Goal: Find specific page/section: Find specific page/section

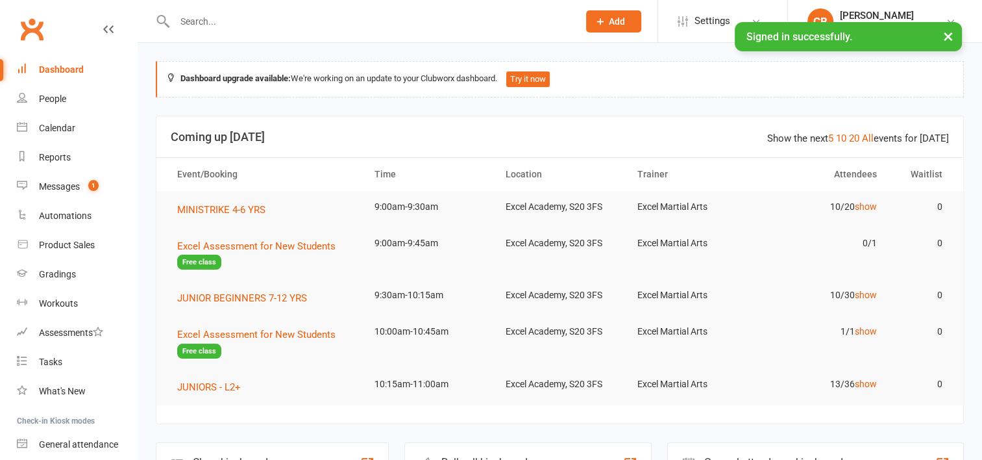
click at [273, 25] on input "text" at bounding box center [370, 21] width 399 height 18
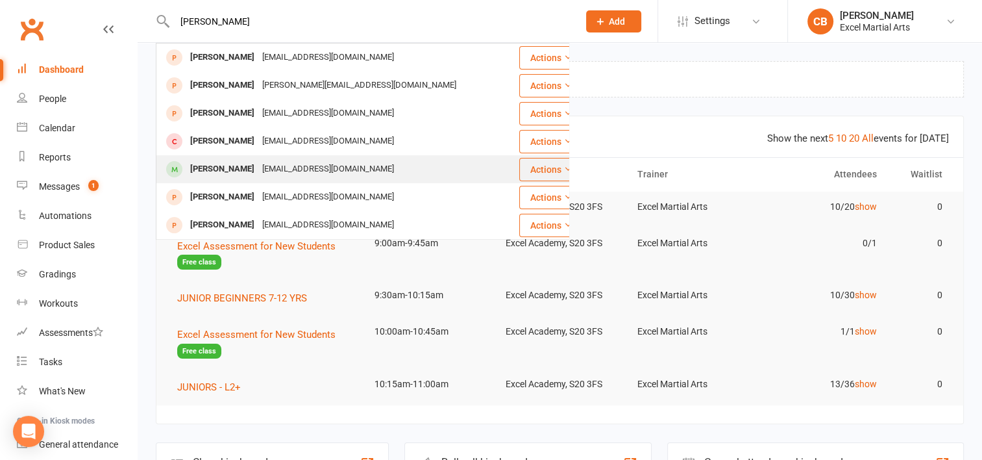
type input "[PERSON_NAME]"
click at [272, 169] on div "[EMAIL_ADDRESS][DOMAIN_NAME]" at bounding box center [328, 169] width 140 height 19
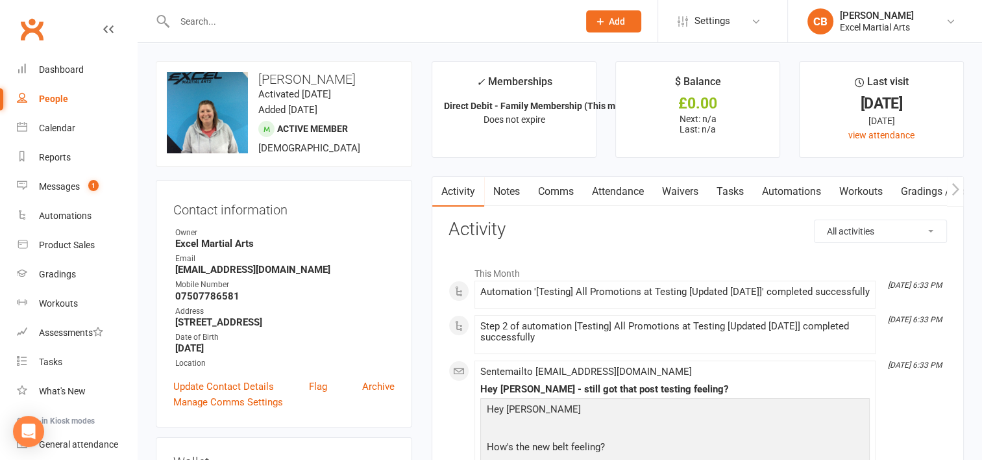
click at [282, 21] on input "text" at bounding box center [370, 21] width 399 height 18
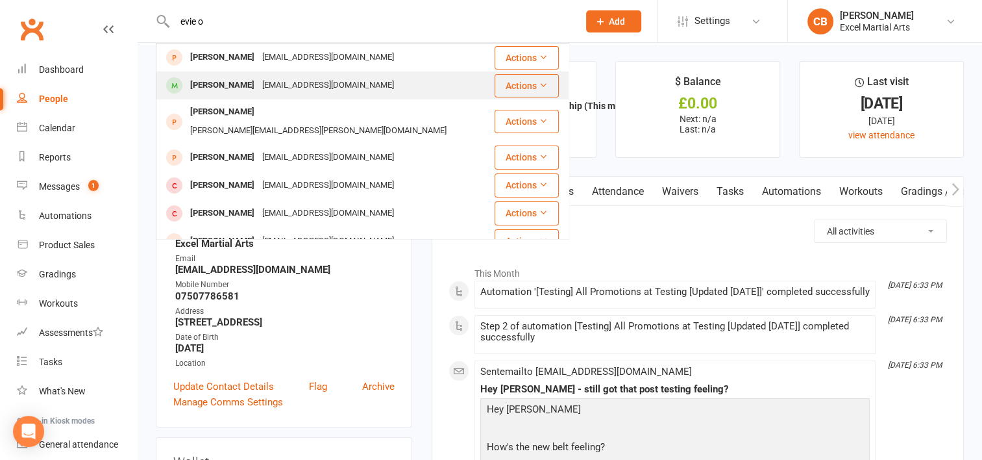
type input "evie o"
click at [264, 81] on div "[EMAIL_ADDRESS][DOMAIN_NAME]" at bounding box center [328, 85] width 140 height 19
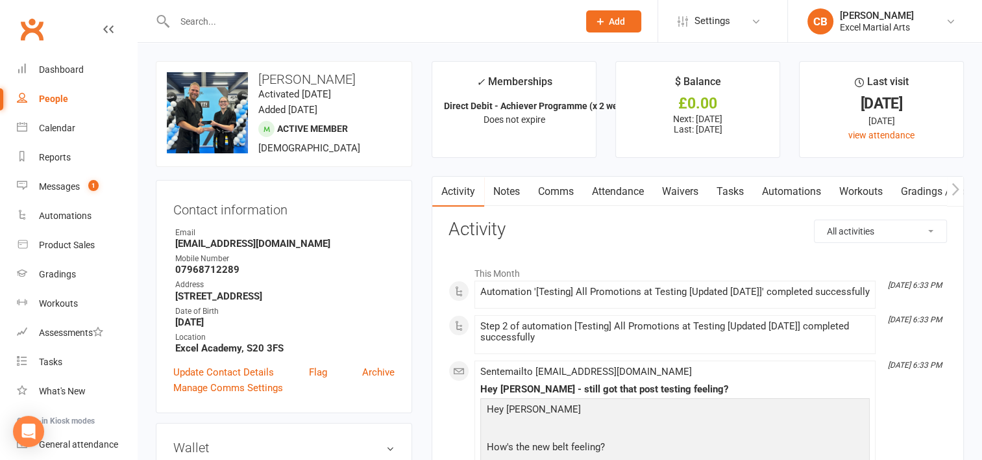
click at [278, 21] on input "text" at bounding box center [370, 21] width 399 height 18
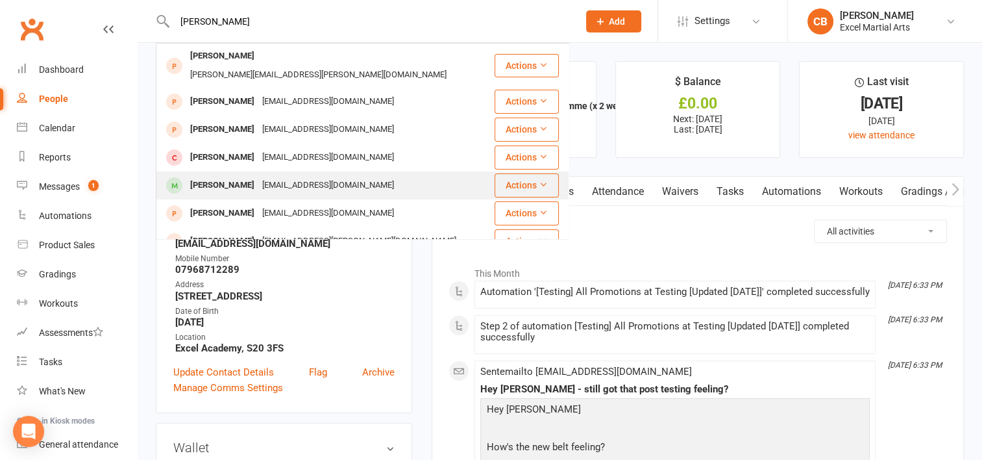
type input "[PERSON_NAME]"
click at [256, 176] on div "[PERSON_NAME]" at bounding box center [222, 185] width 72 height 19
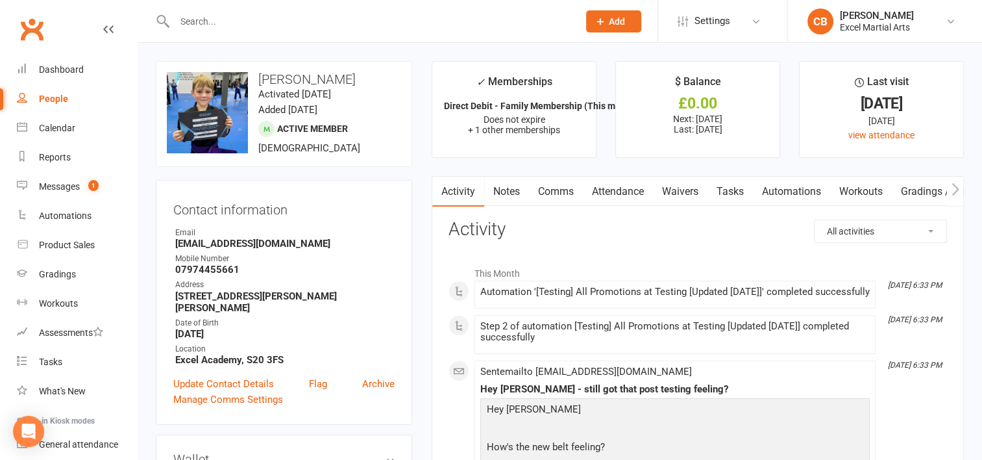
click at [330, 25] on input "text" at bounding box center [370, 21] width 399 height 18
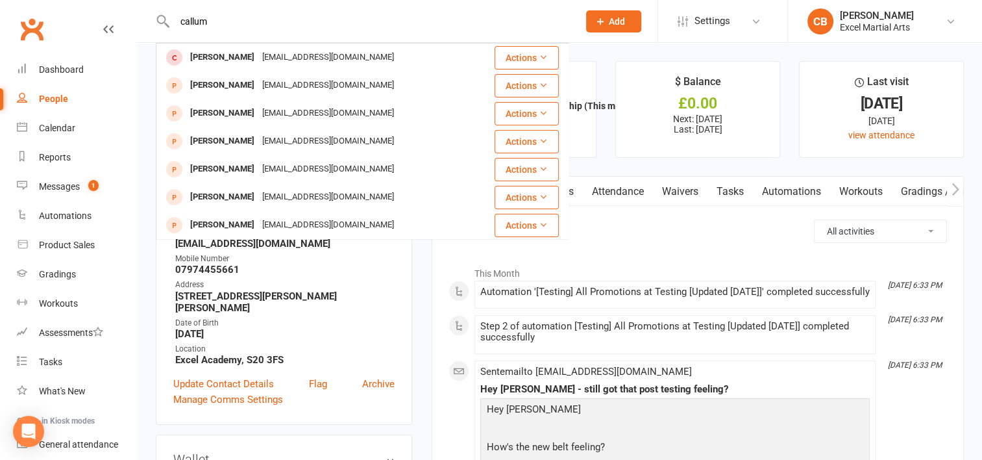
type input "callum"
click at [297, 23] on input "callum" at bounding box center [370, 21] width 399 height 18
click at [167, 21] on icon at bounding box center [163, 22] width 15 height 16
click at [240, 27] on input "callum" at bounding box center [370, 21] width 399 height 18
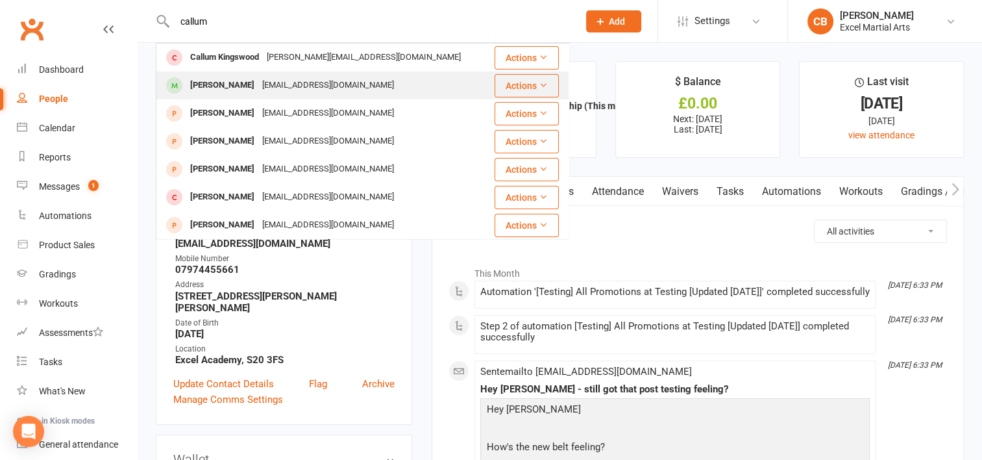
click at [258, 85] on div "[EMAIL_ADDRESS][DOMAIN_NAME]" at bounding box center [328, 85] width 140 height 19
